Goal: Task Accomplishment & Management: Use online tool/utility

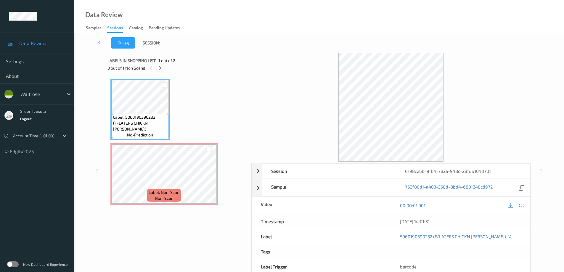
click at [159, 68] on icon at bounding box center [160, 67] width 5 height 5
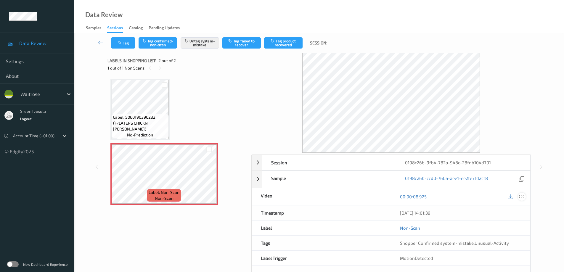
click at [521, 196] on icon at bounding box center [521, 196] width 5 height 5
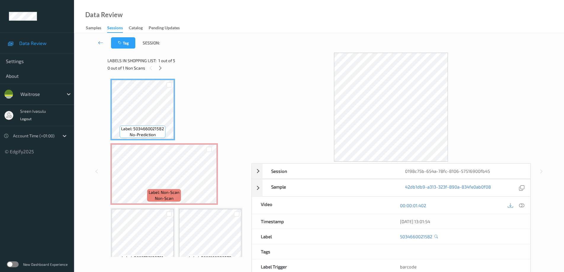
click at [158, 71] on div "0 out of 1 Non Scans" at bounding box center [177, 67] width 140 height 7
click at [161, 70] on icon at bounding box center [160, 67] width 5 height 5
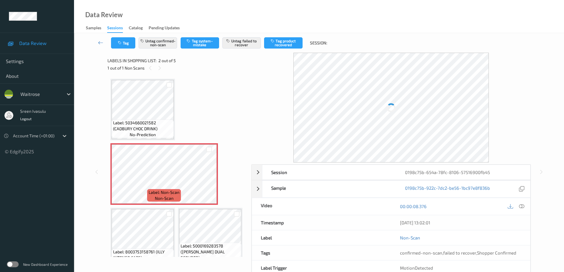
scroll to position [3, 0]
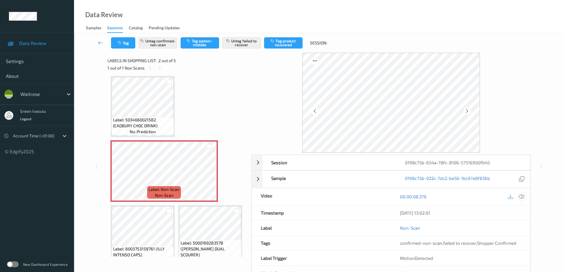
click at [520, 196] on icon at bounding box center [521, 196] width 5 height 5
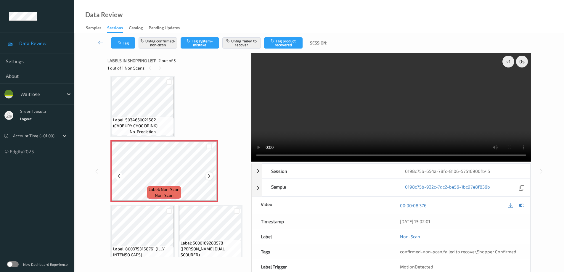
click at [208, 177] on icon at bounding box center [209, 175] width 5 height 5
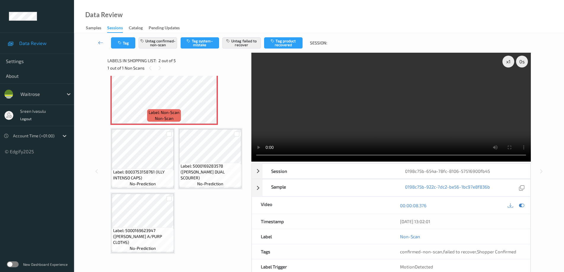
scroll to position [144, 0]
click at [149, 169] on span "Label: 8003753158761 (ILLY INTENSO CAPS)" at bounding box center [142, 175] width 59 height 12
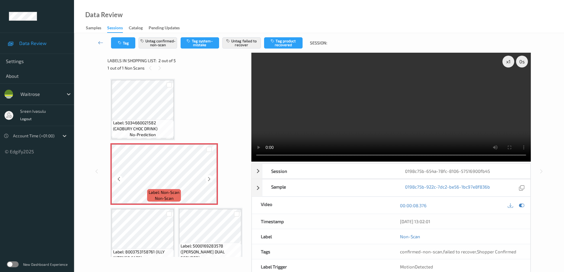
scroll to position [118, 0]
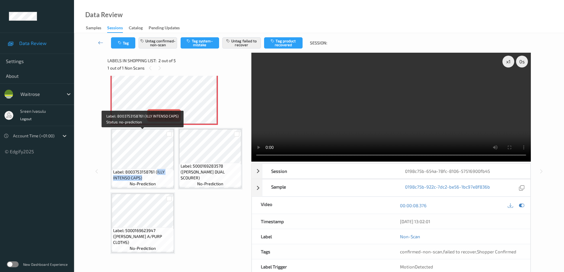
drag, startPoint x: 157, startPoint y: 134, endPoint x: 165, endPoint y: 142, distance: 11.5
click at [165, 169] on span "Label: 8003753158761 (ILLY INTENSO CAPS)" at bounding box center [142, 175] width 59 height 12
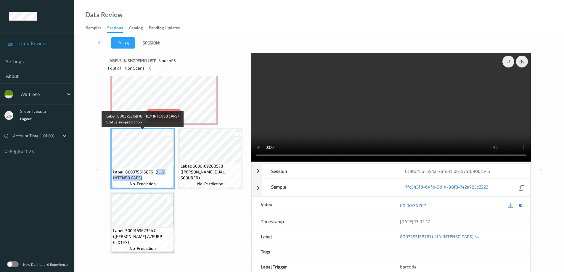
copy span "ILLY INTENSO CAPS)"
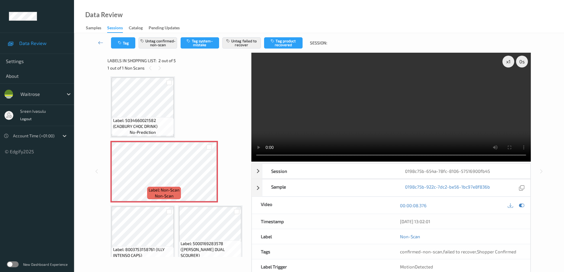
scroll to position [0, 0]
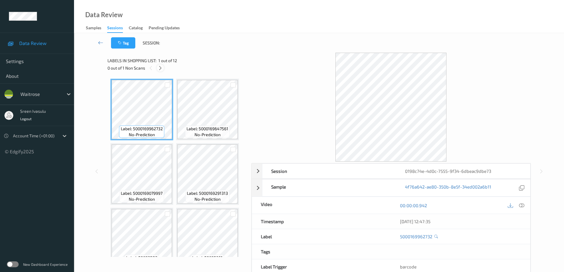
click at [162, 69] on icon at bounding box center [160, 67] width 5 height 5
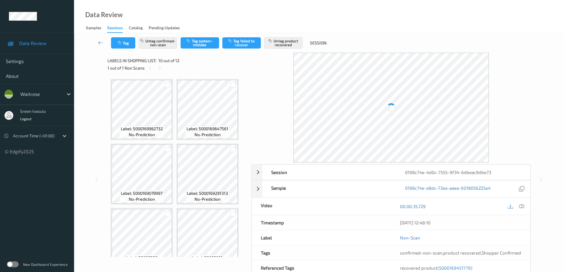
scroll to position [261, 0]
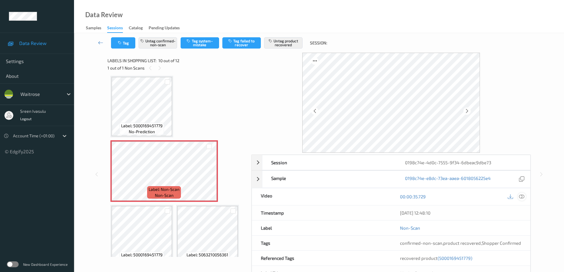
click at [520, 194] on icon at bounding box center [521, 196] width 5 height 5
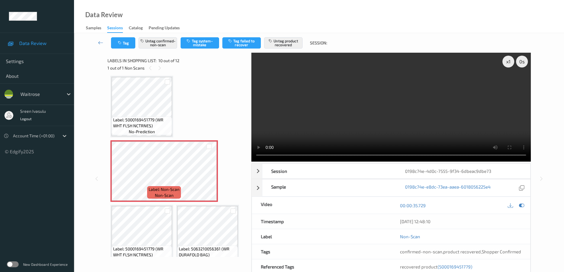
scroll to position [274, 0]
